Goal: Check status: Check status

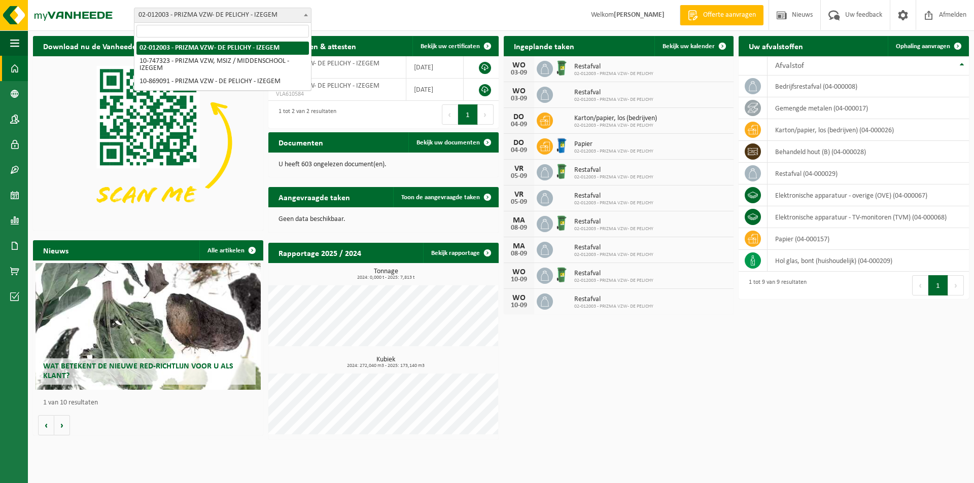
click at [171, 12] on span "02-012003 - PRIZMA VZW- DE PELICHY - IZEGEM" at bounding box center [222, 15] width 177 height 14
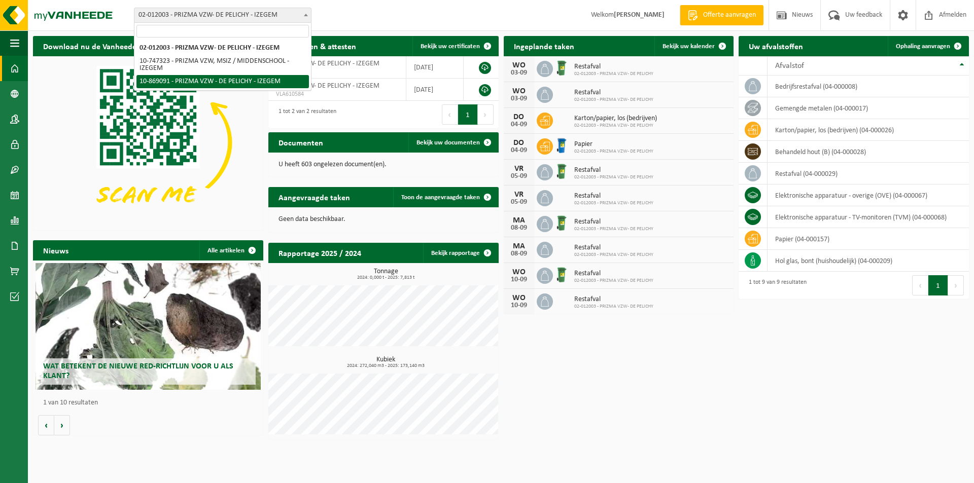
select select "104025"
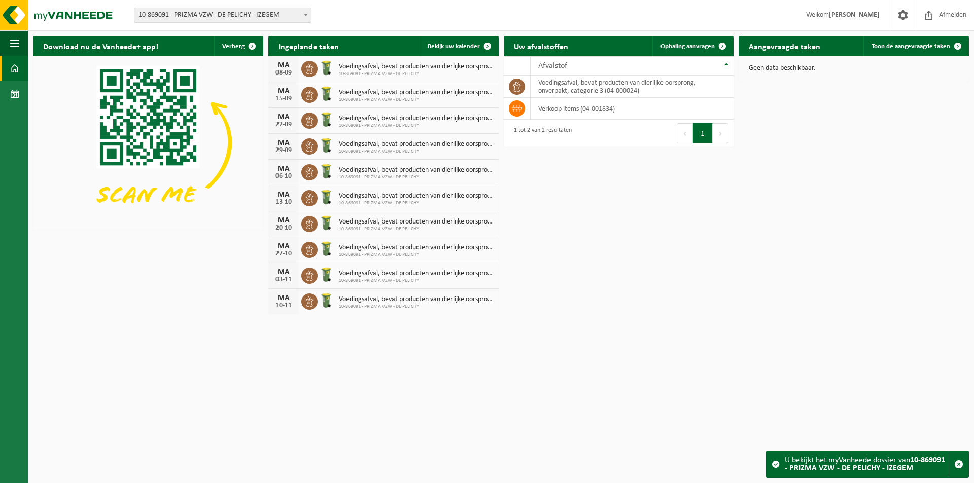
click at [284, 67] on div "MA" at bounding box center [283, 65] width 20 height 8
click at [451, 48] on span "Bekijk uw kalender" at bounding box center [454, 46] width 52 height 7
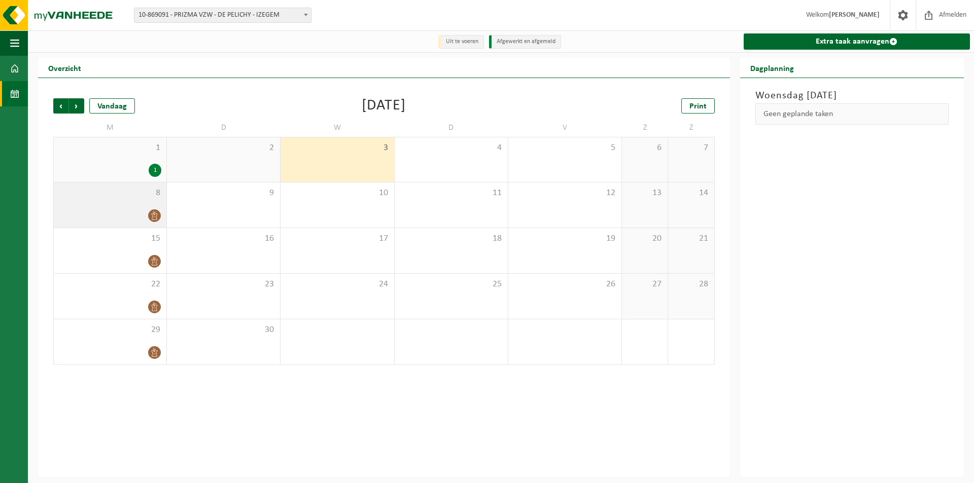
click at [146, 219] on div at bounding box center [110, 216] width 102 height 14
